Goal: Complete application form

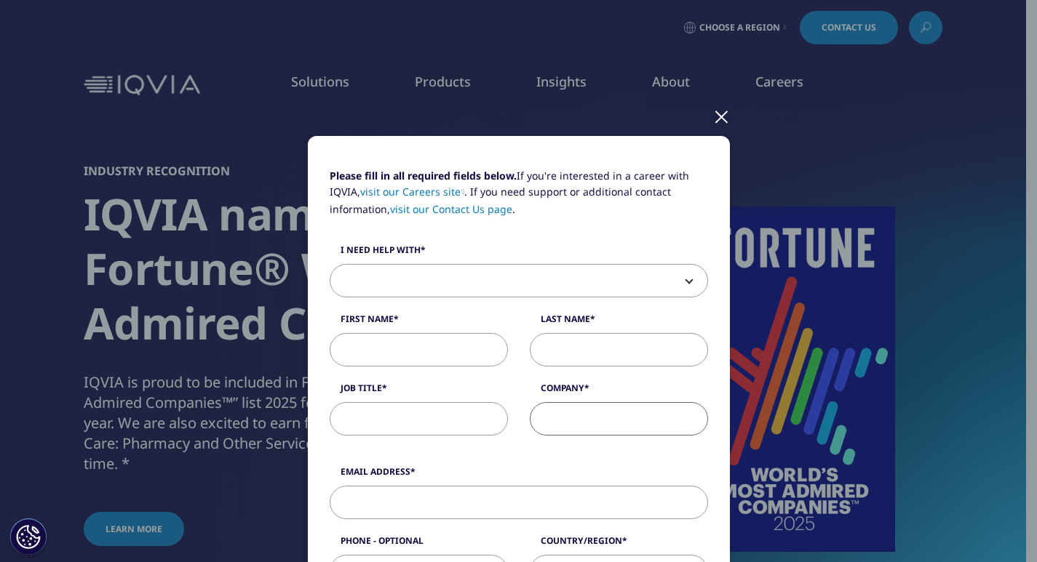
type input "Cayuga Corporation"
type input "[PERSON_NAME]"
type input "[PERSON_NAME][EMAIL_ADDRESS][DOMAIN_NAME]"
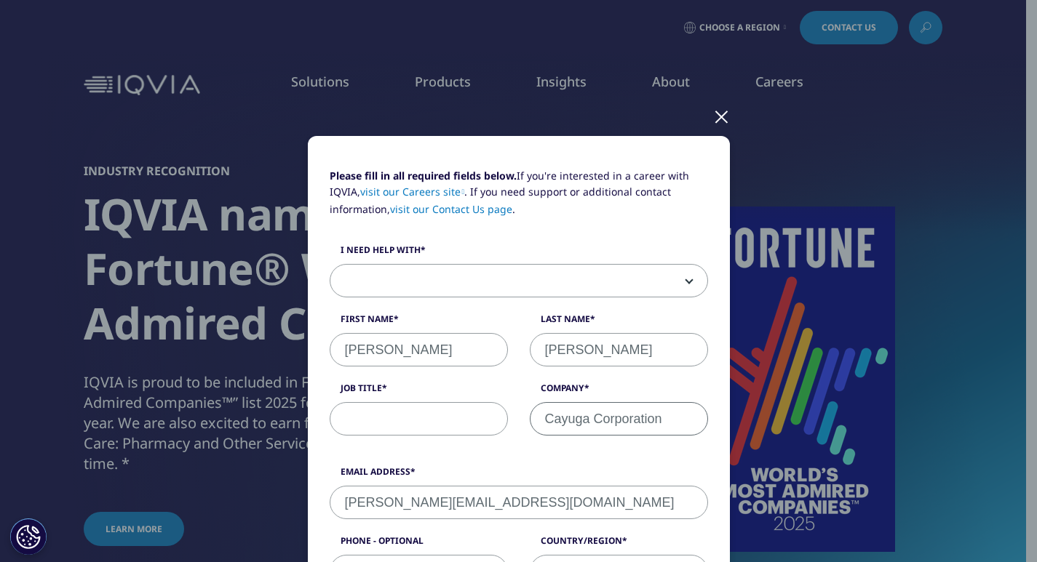
type input "8475450548"
select select "[GEOGRAPHIC_DATA]"
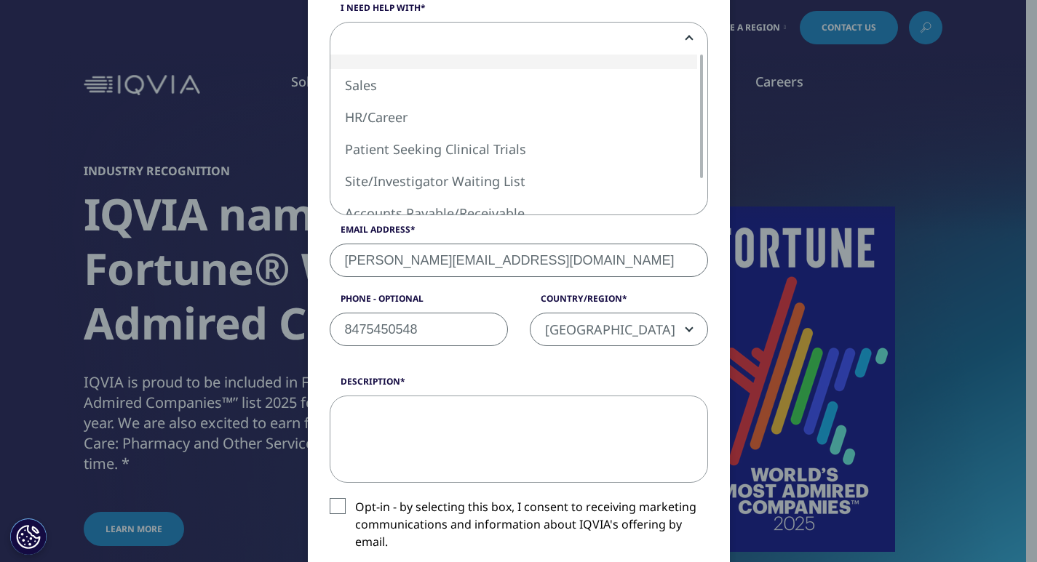
click at [439, 47] on span at bounding box center [518, 39] width 377 height 33
select select "Sales"
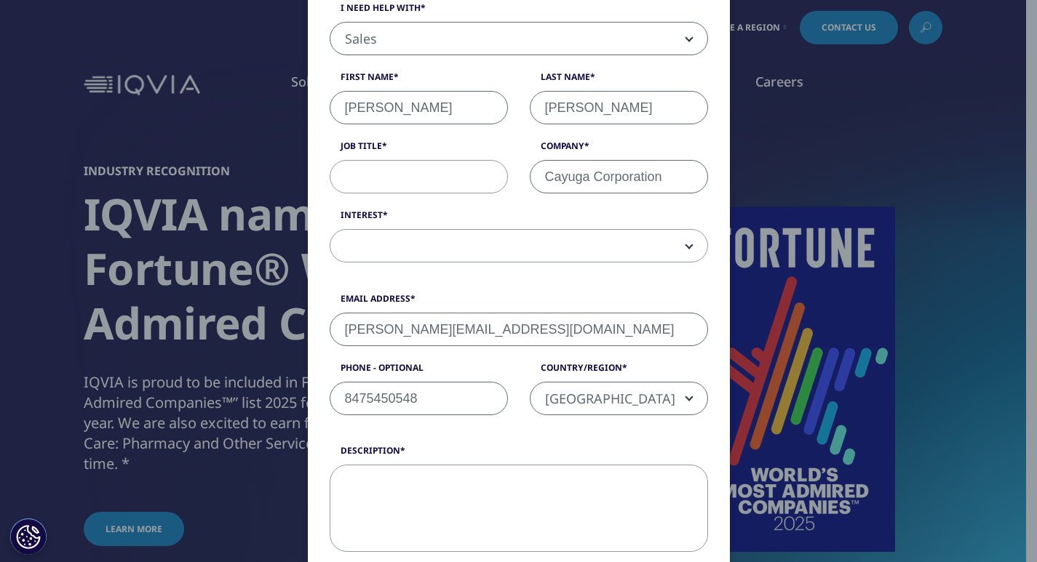
click at [598, 389] on span "[GEOGRAPHIC_DATA]" at bounding box center [618, 399] width 177 height 33
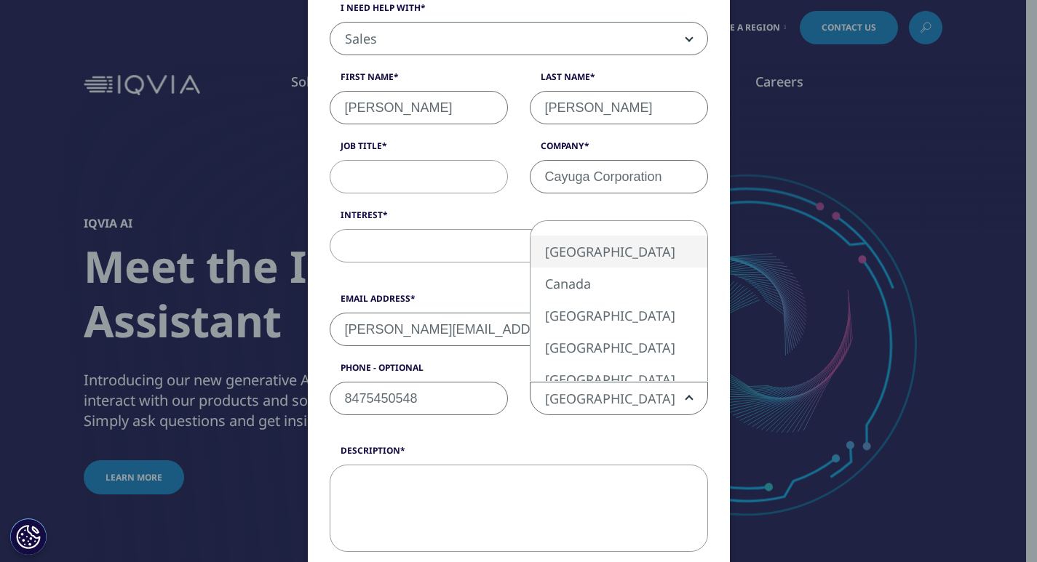
click at [598, 389] on span "[GEOGRAPHIC_DATA]" at bounding box center [618, 399] width 177 height 33
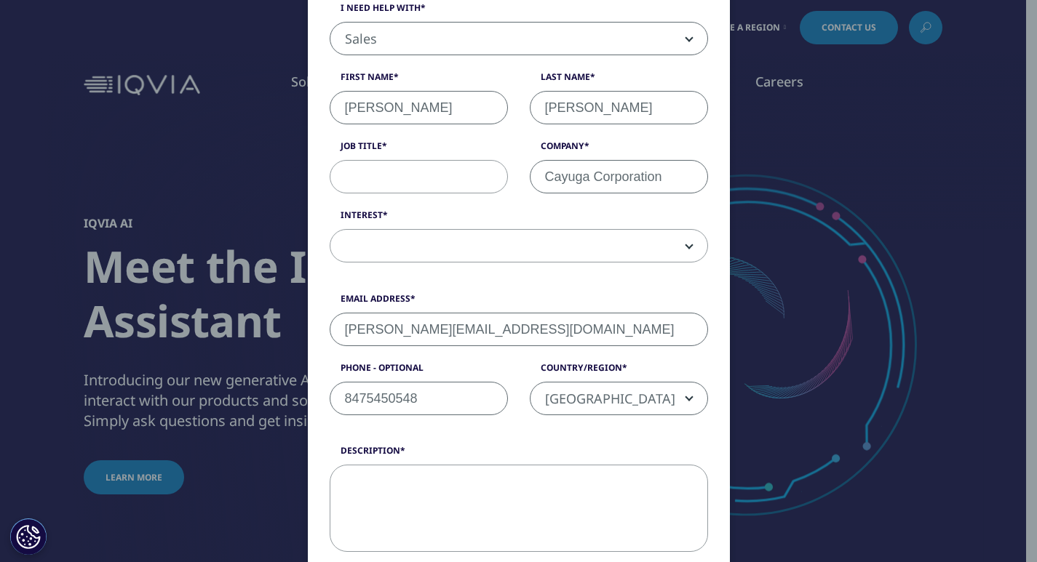
click at [499, 471] on textarea "Description" at bounding box center [519, 508] width 378 height 87
paste textarea "Hi, With values like integrity and a strong reputation, let's connect. Cayuga C…"
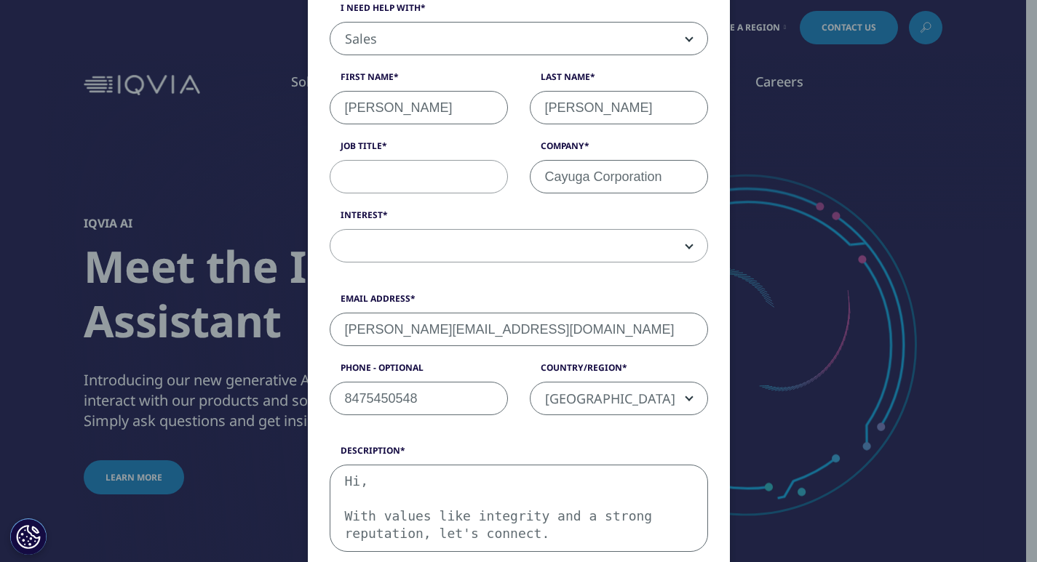
scroll to position [498, 0]
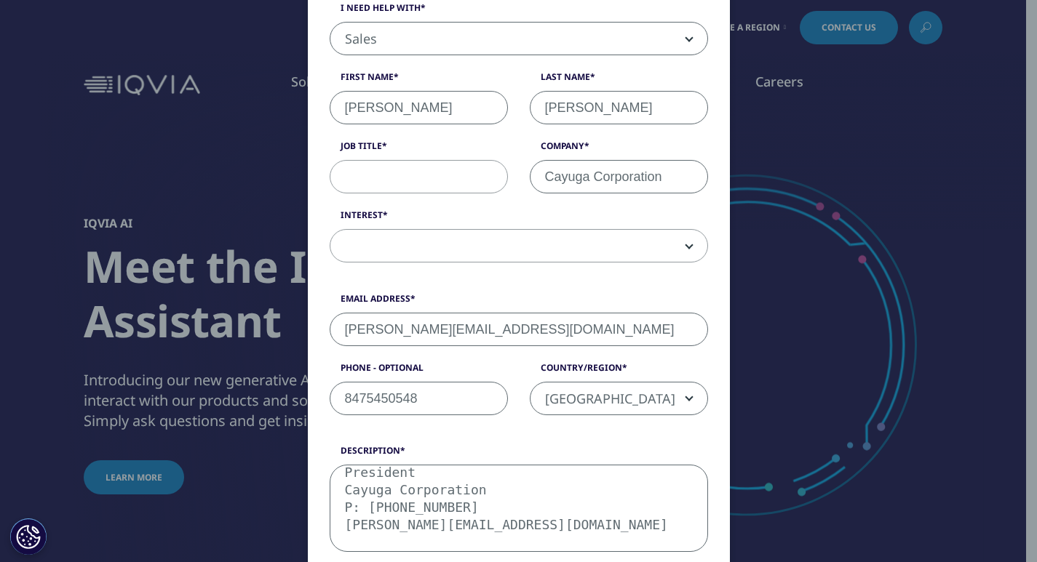
click at [357, 479] on textarea "Hi, With values like integrity and a strong reputation, let's connect. Cayuga C…" at bounding box center [519, 508] width 378 height 87
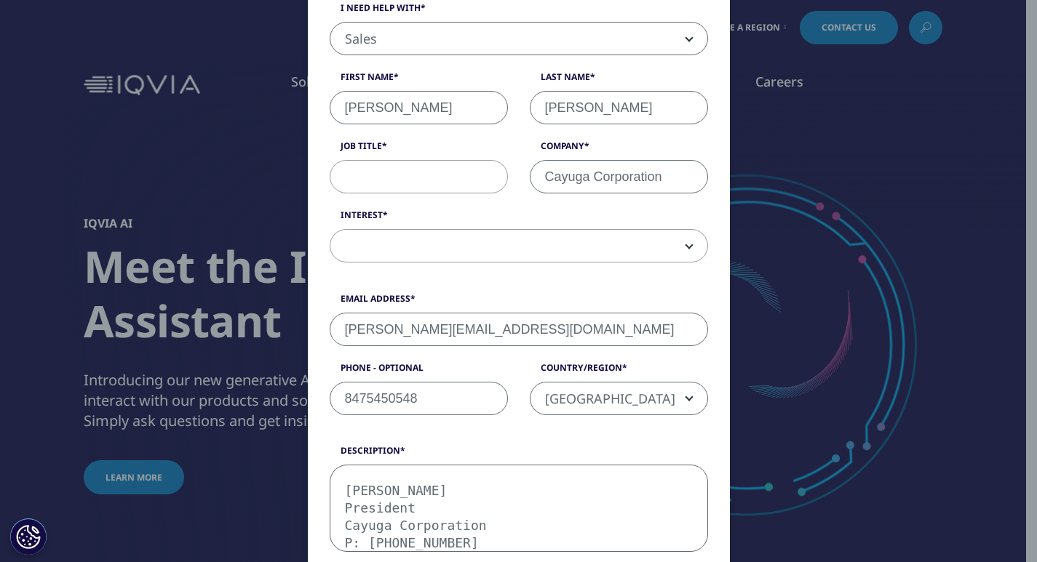
click at [357, 479] on textarea "Hi, With values like integrity and a strong reputation, let's connect. Cayuga C…" at bounding box center [519, 508] width 378 height 87
click at [356, 491] on textarea "Hi, With values like integrity and a strong reputation, let's connect. Cayuga C…" at bounding box center [519, 508] width 378 height 87
type textarea "Hi, With values like integrity and a strong reputation, let's connect. Cayuga C…"
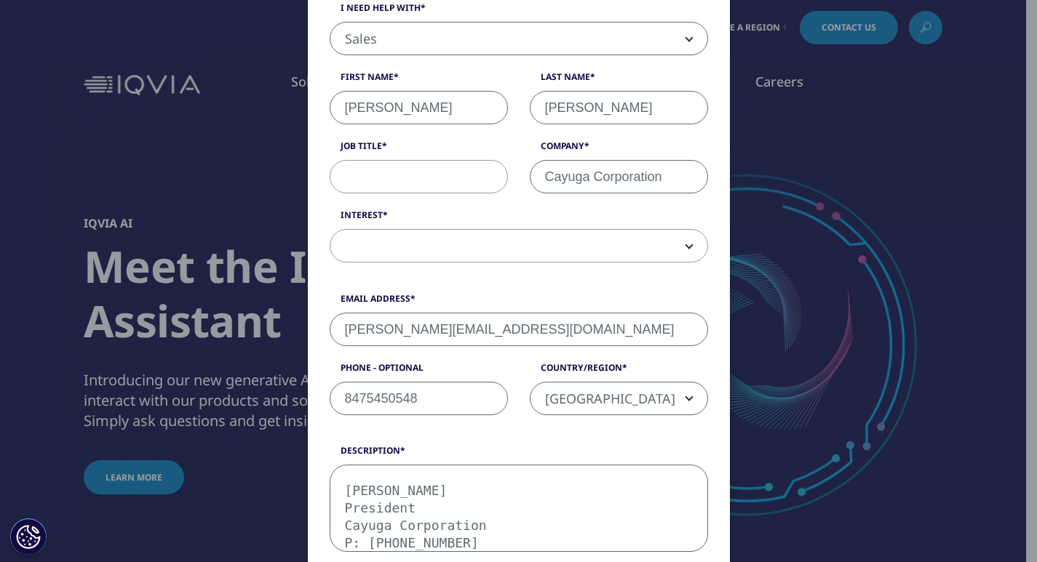
paste input "President"
click at [407, 162] on input "Job Title" at bounding box center [419, 176] width 178 height 33
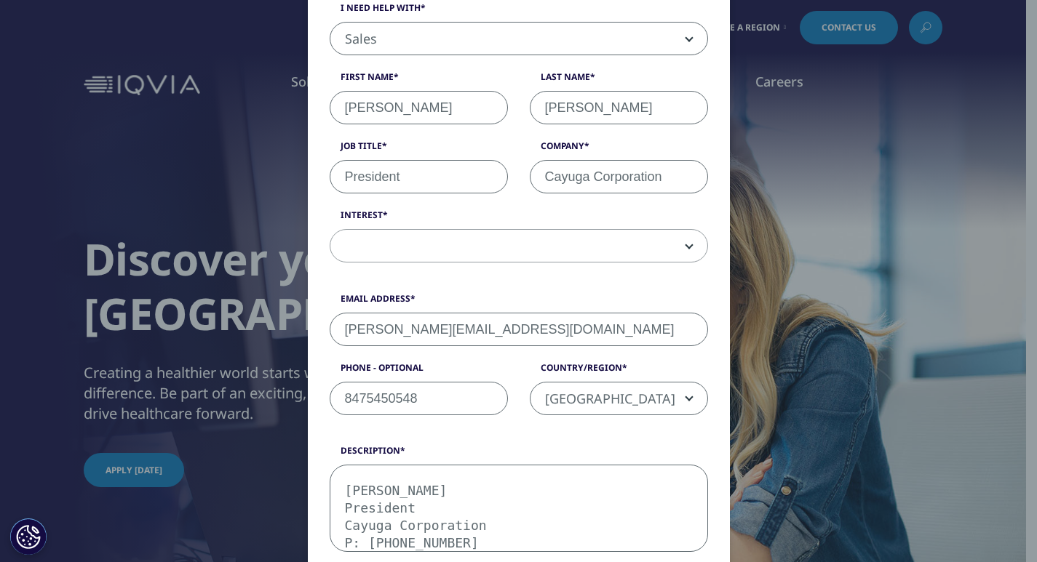
type input "President"
click at [383, 255] on span at bounding box center [518, 246] width 377 height 33
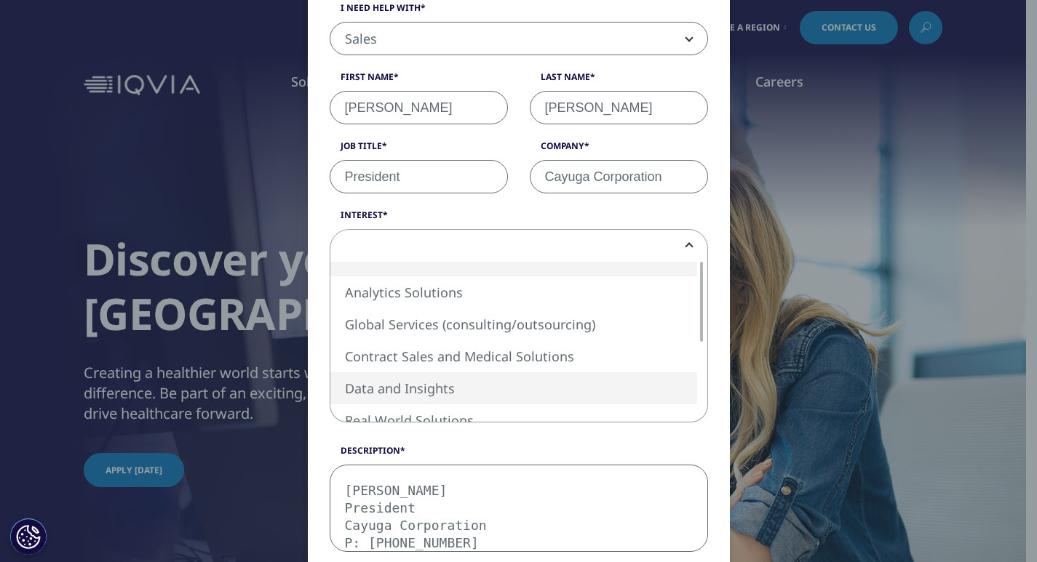
select select "Data and Insights"
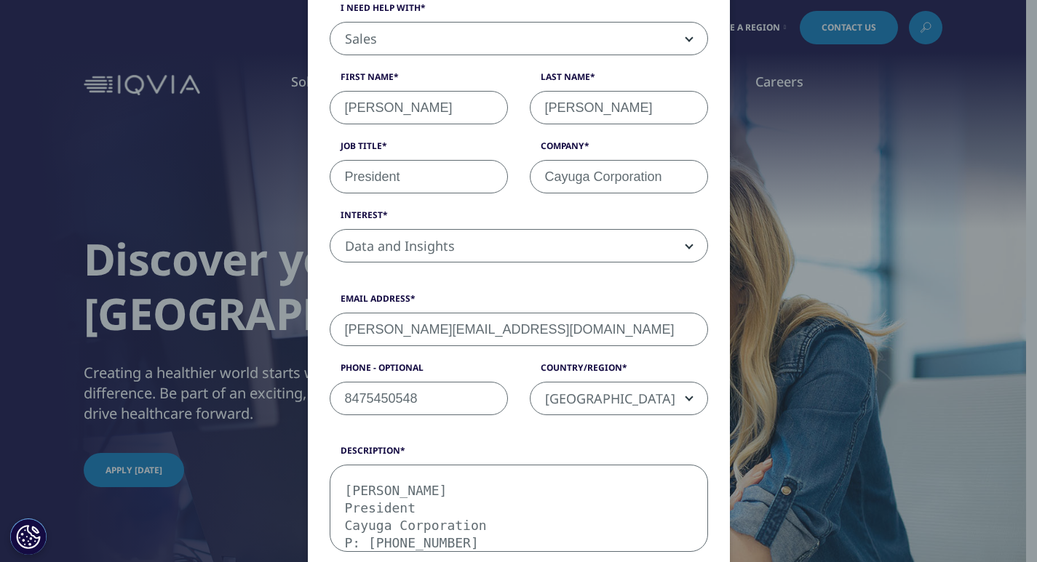
scroll to position [485, 0]
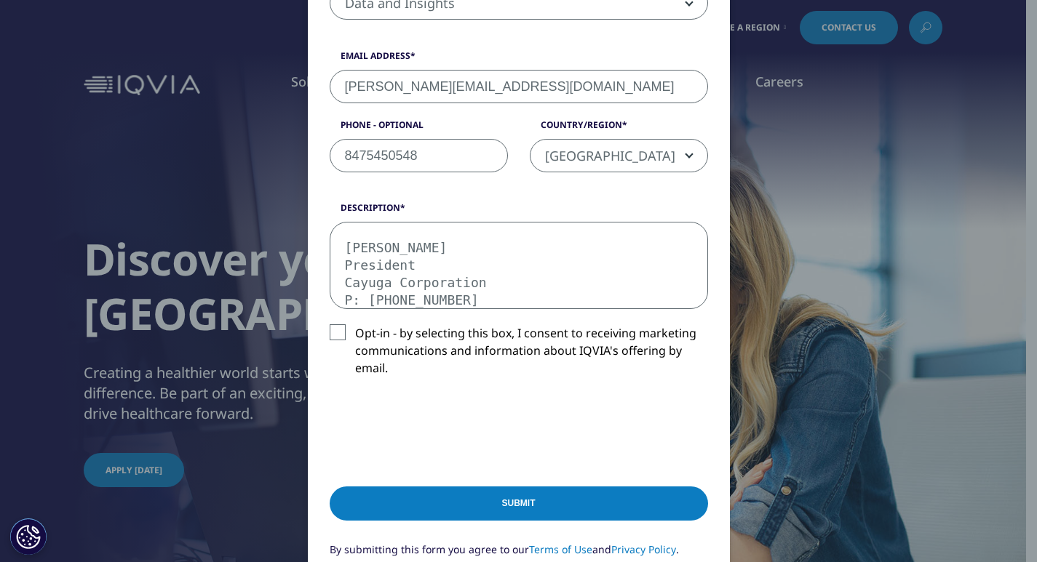
click at [426, 275] on textarea "Hi, With values like integrity and a strong reputation, let's connect. Cayuga C…" at bounding box center [519, 265] width 378 height 87
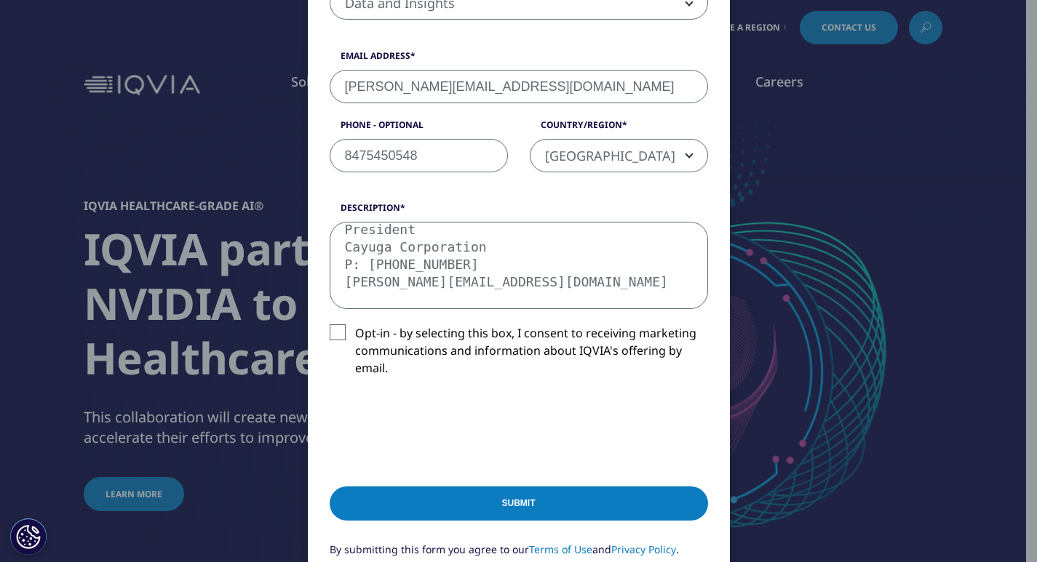
click at [375, 338] on label "Opt-in - by selecting this box, I consent to receiving marketing communications…" at bounding box center [519, 354] width 378 height 60
click at [355, 324] on input "Opt-in - by selecting this box, I consent to receiving marketing communications…" at bounding box center [355, 324] width 0 height 0
click at [330, 335] on label "Opt-in - by selecting this box, I consent to receiving marketing communications…" at bounding box center [519, 354] width 378 height 60
click at [355, 324] on input "Opt-in - by selecting this box, I consent to receiving marketing communications…" at bounding box center [355, 324] width 0 height 0
click at [330, 335] on label "Opt-in - by selecting this box, I consent to receiving marketing communications…" at bounding box center [519, 354] width 378 height 60
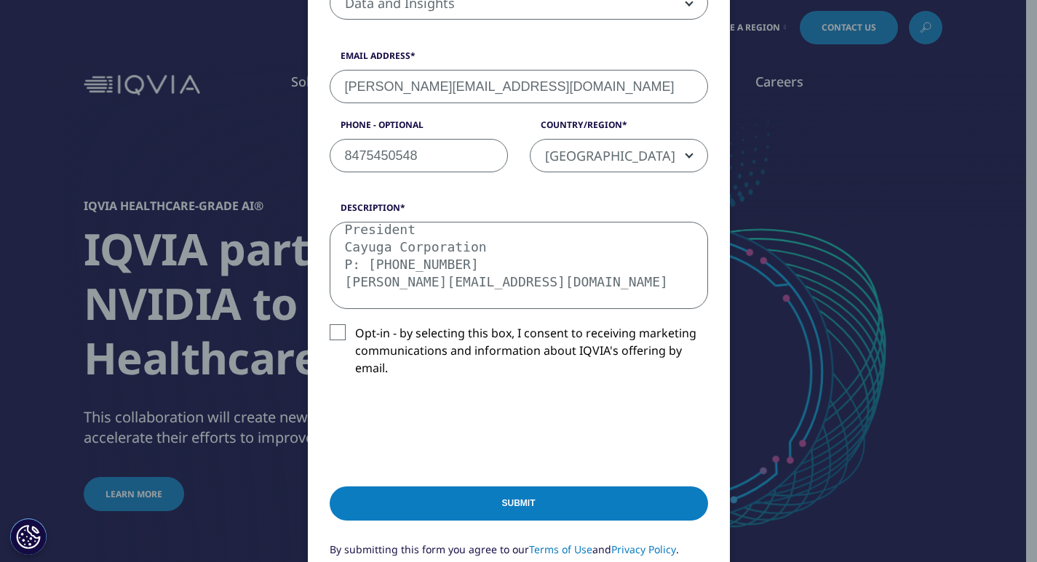
click at [355, 324] on input "Opt-in - by selecting this box, I consent to receiving marketing communications…" at bounding box center [355, 324] width 0 height 0
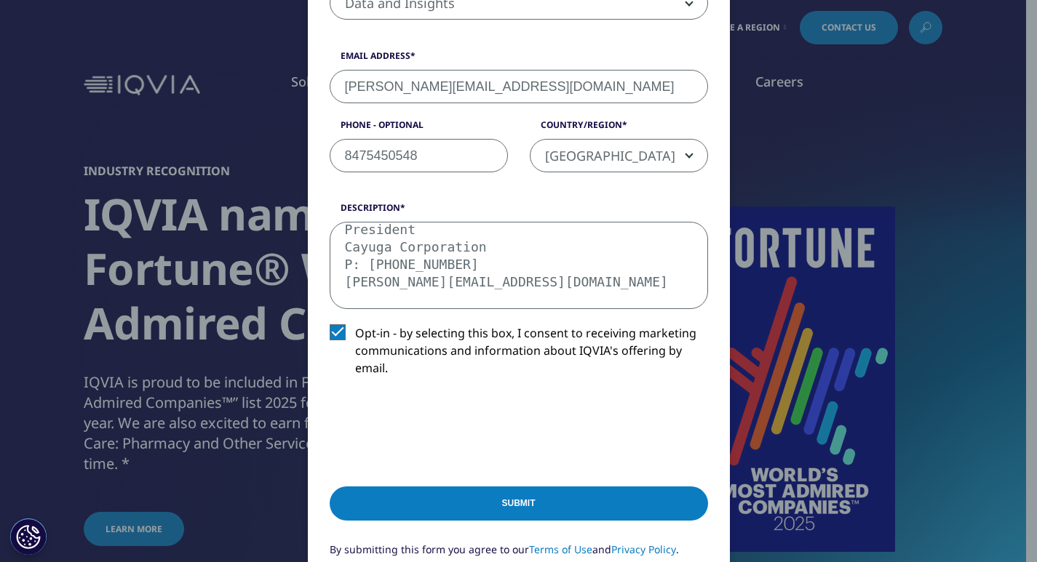
click at [516, 517] on input "Submit" at bounding box center [519, 504] width 378 height 34
